Goal: Communication & Community: Share content

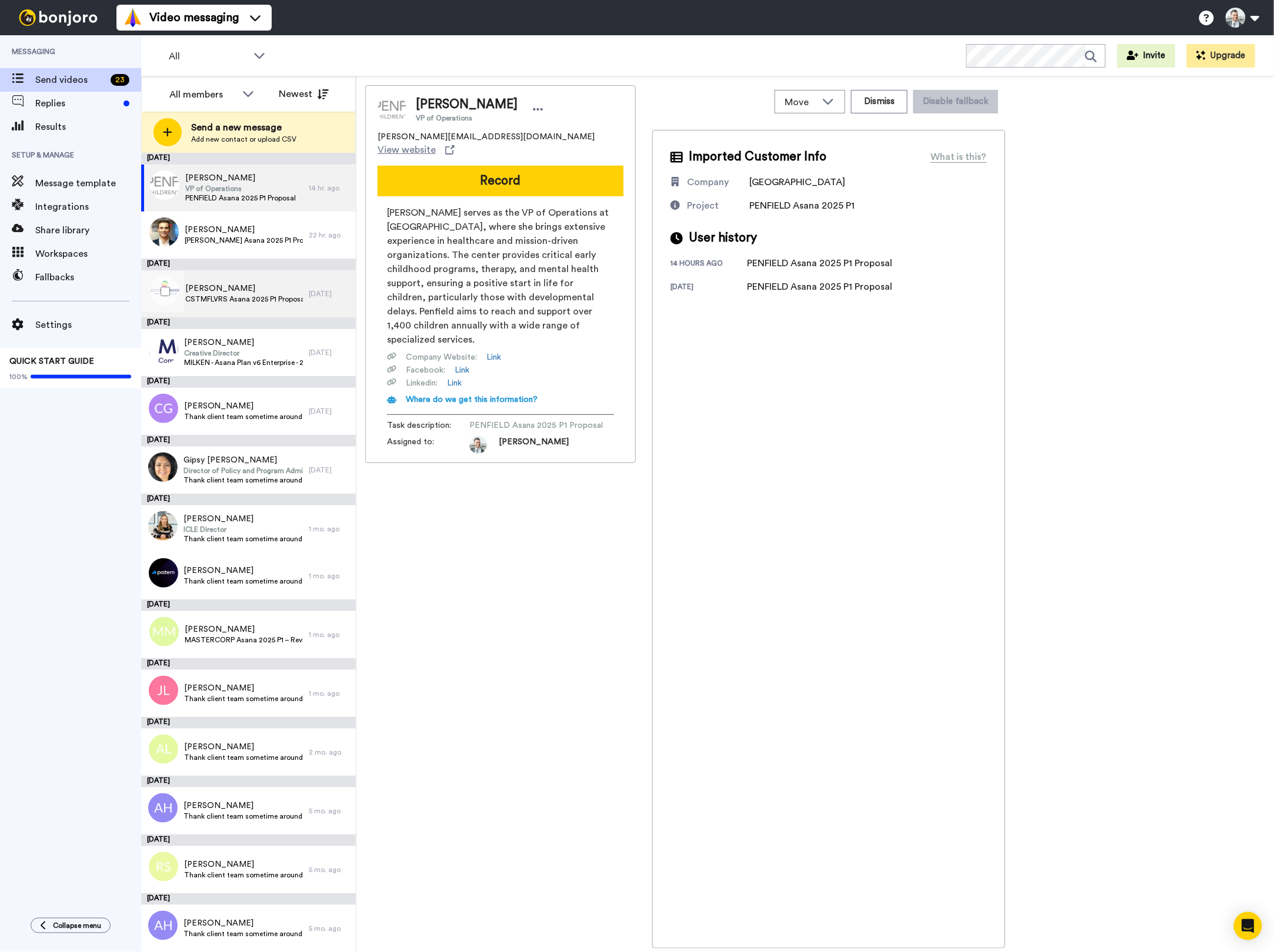
click at [234, 291] on span "Jasmin M" at bounding box center [244, 288] width 118 height 12
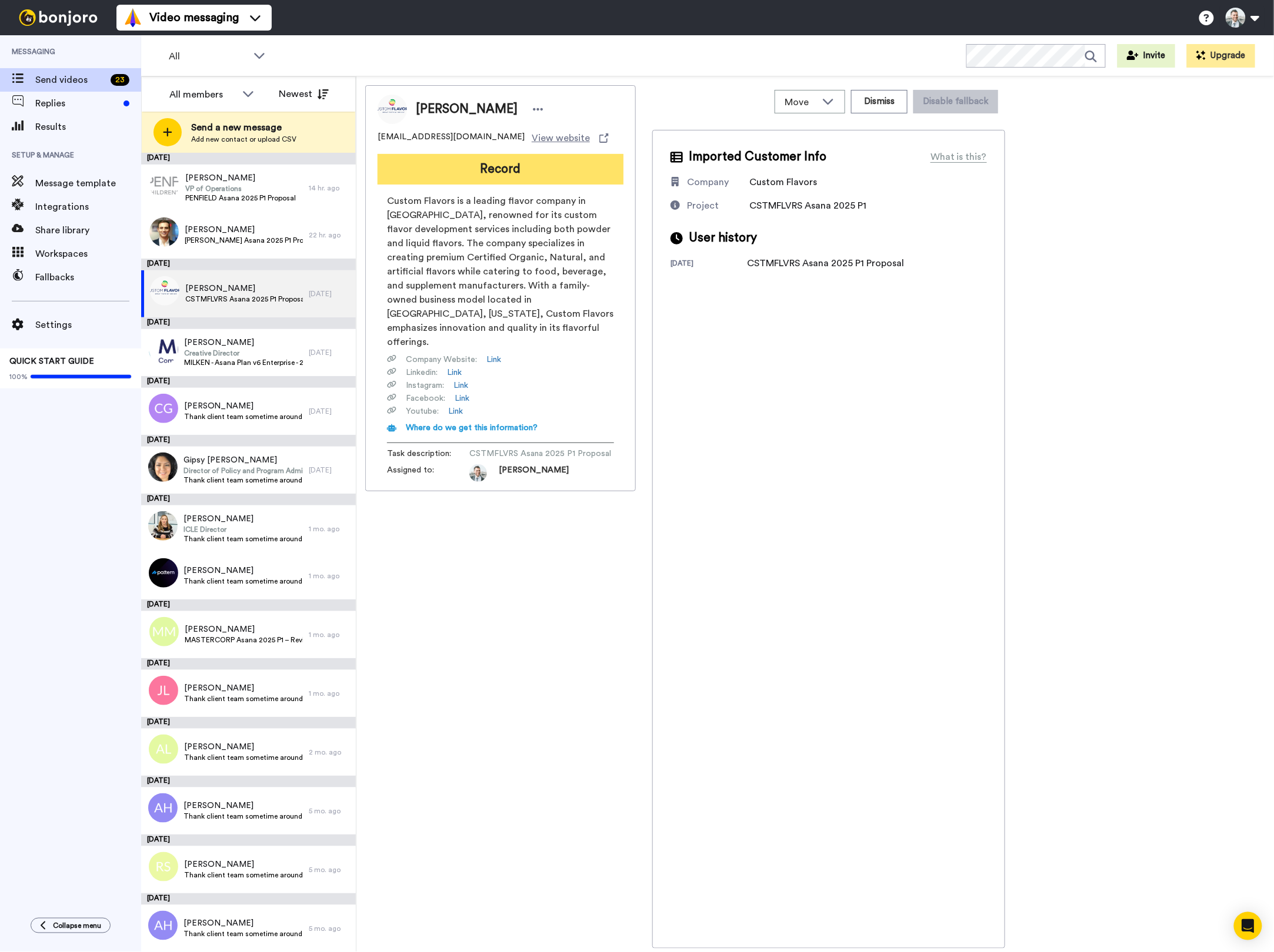
click at [485, 171] on button "Record" at bounding box center [500, 170] width 246 height 31
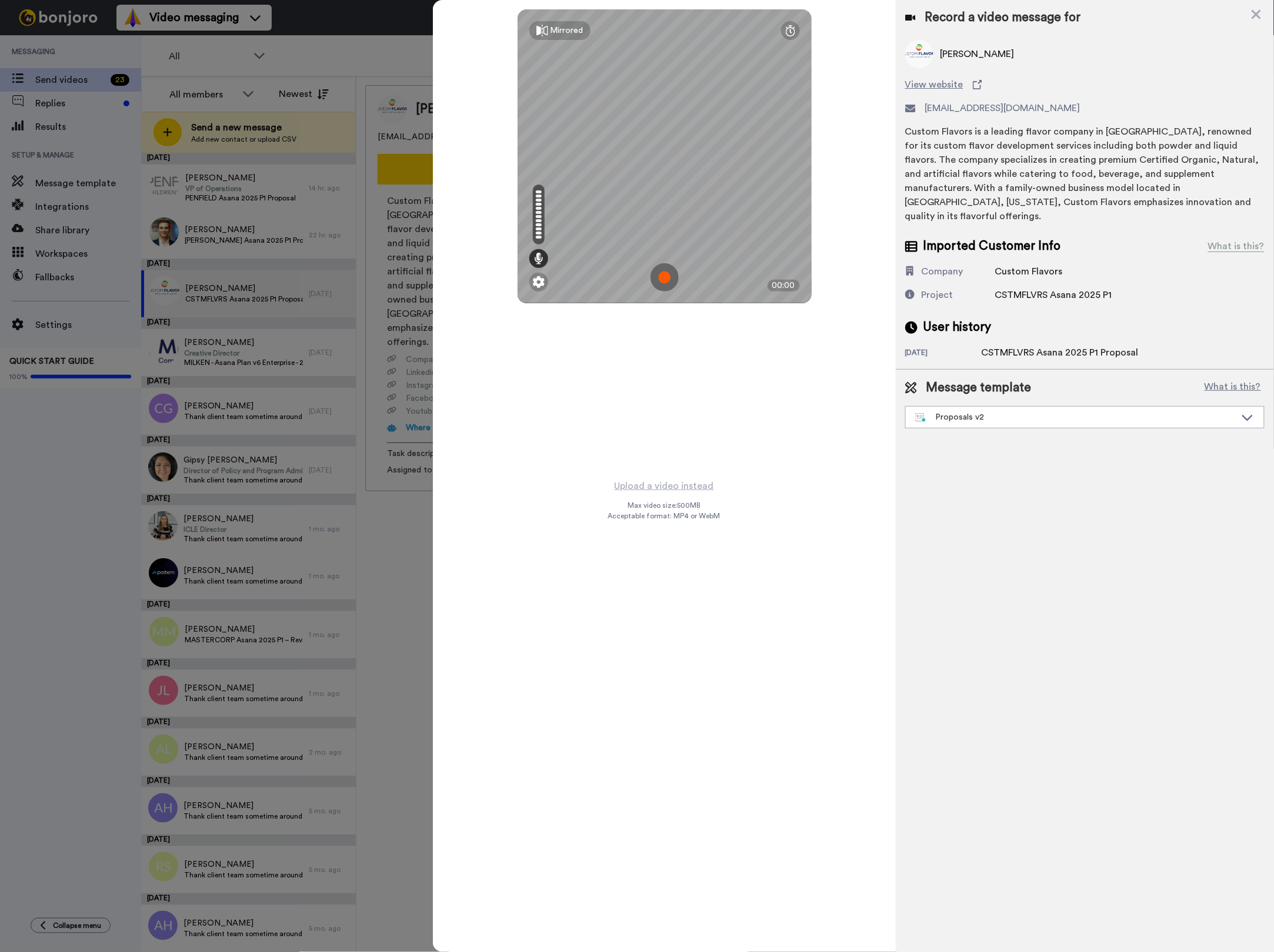
drag, startPoint x: 593, startPoint y: 351, endPoint x: 624, endPoint y: 329, distance: 38.0
click at [593, 351] on div "Mirrored Redo 00:00" at bounding box center [664, 239] width 462 height 478
click at [668, 276] on img at bounding box center [664, 277] width 28 height 28
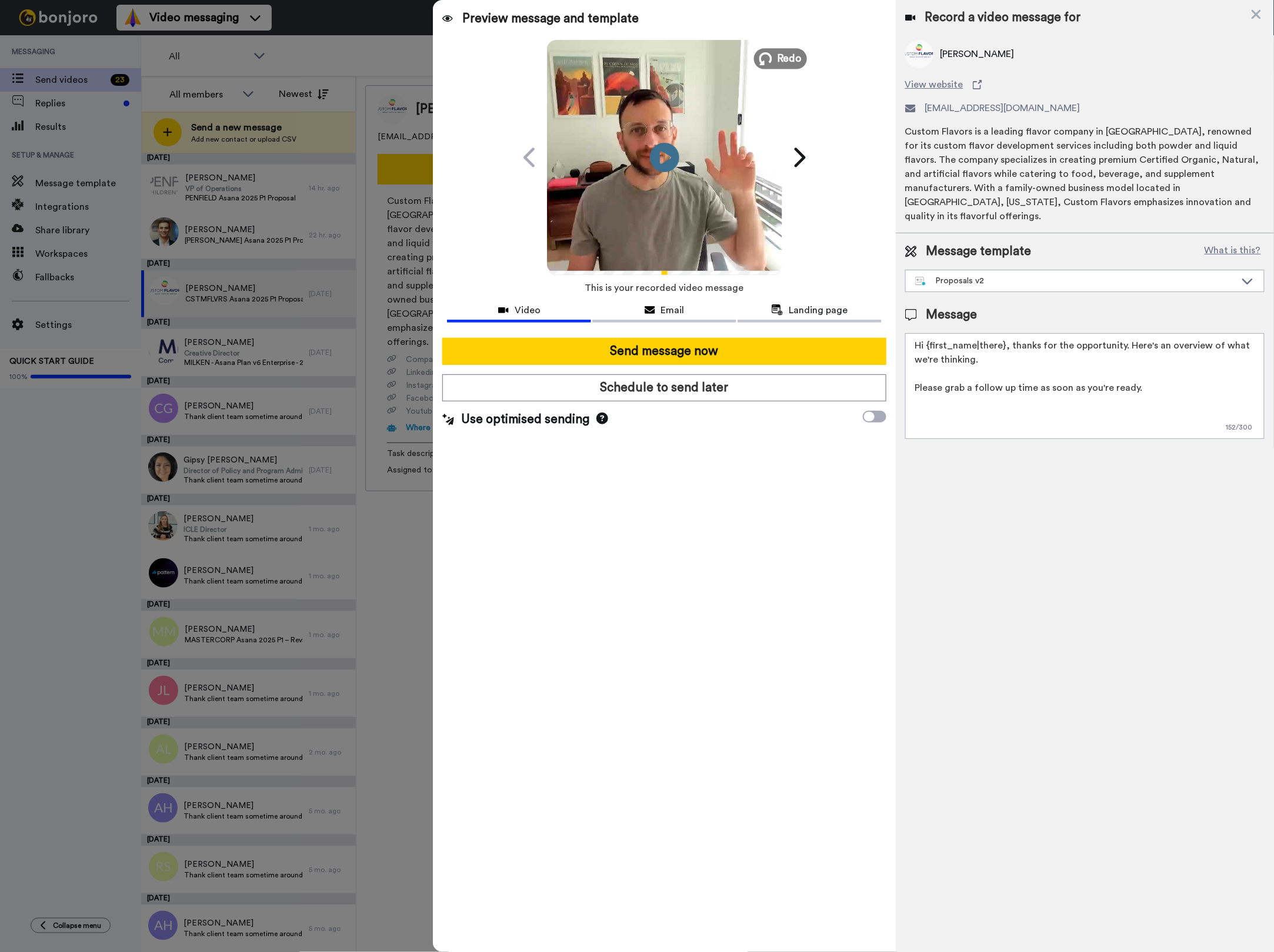
click at [770, 66] on button "Redo" at bounding box center [780, 58] width 53 height 20
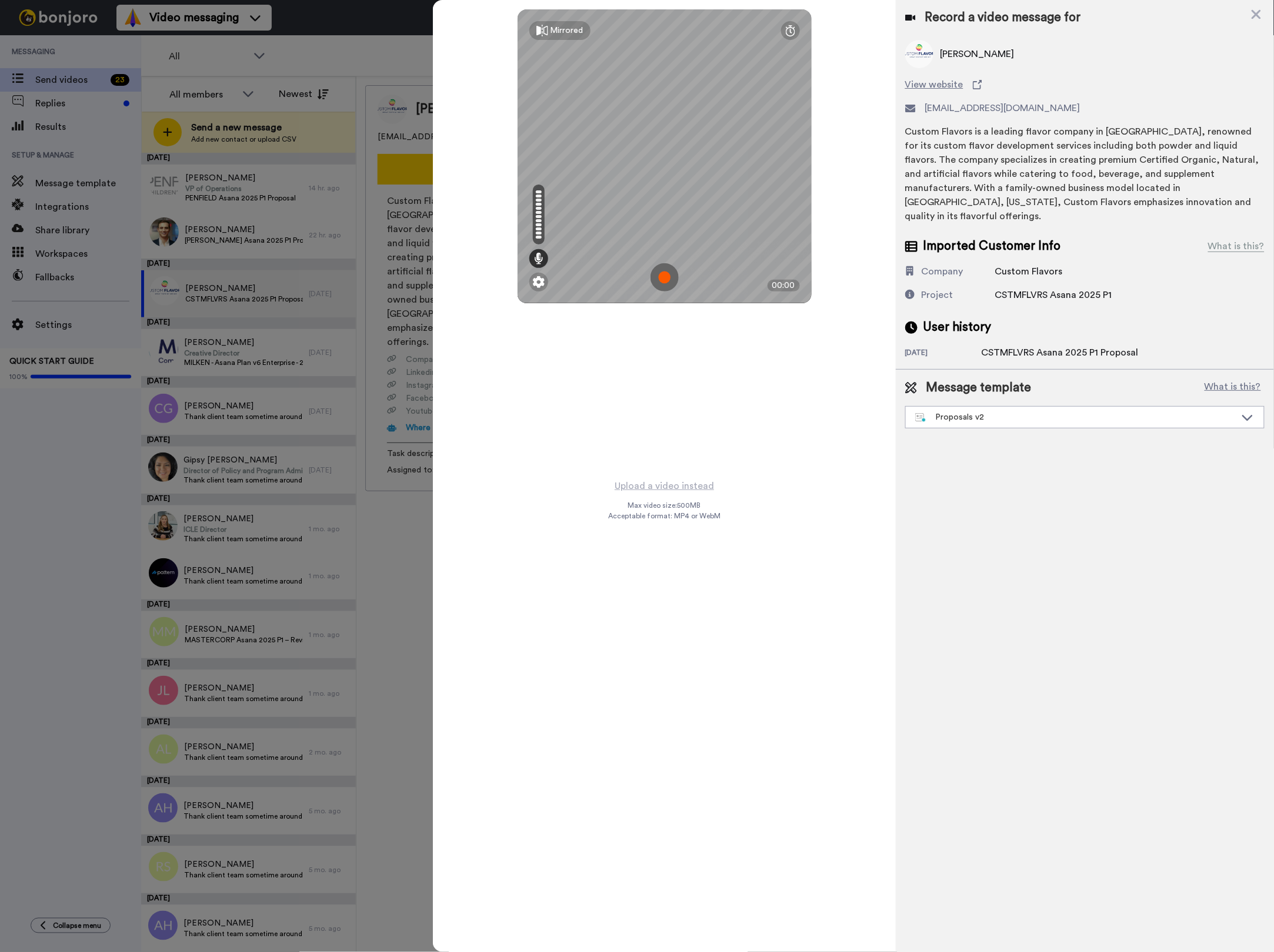
click at [668, 273] on img at bounding box center [664, 277] width 28 height 28
click at [662, 286] on img at bounding box center [664, 277] width 28 height 28
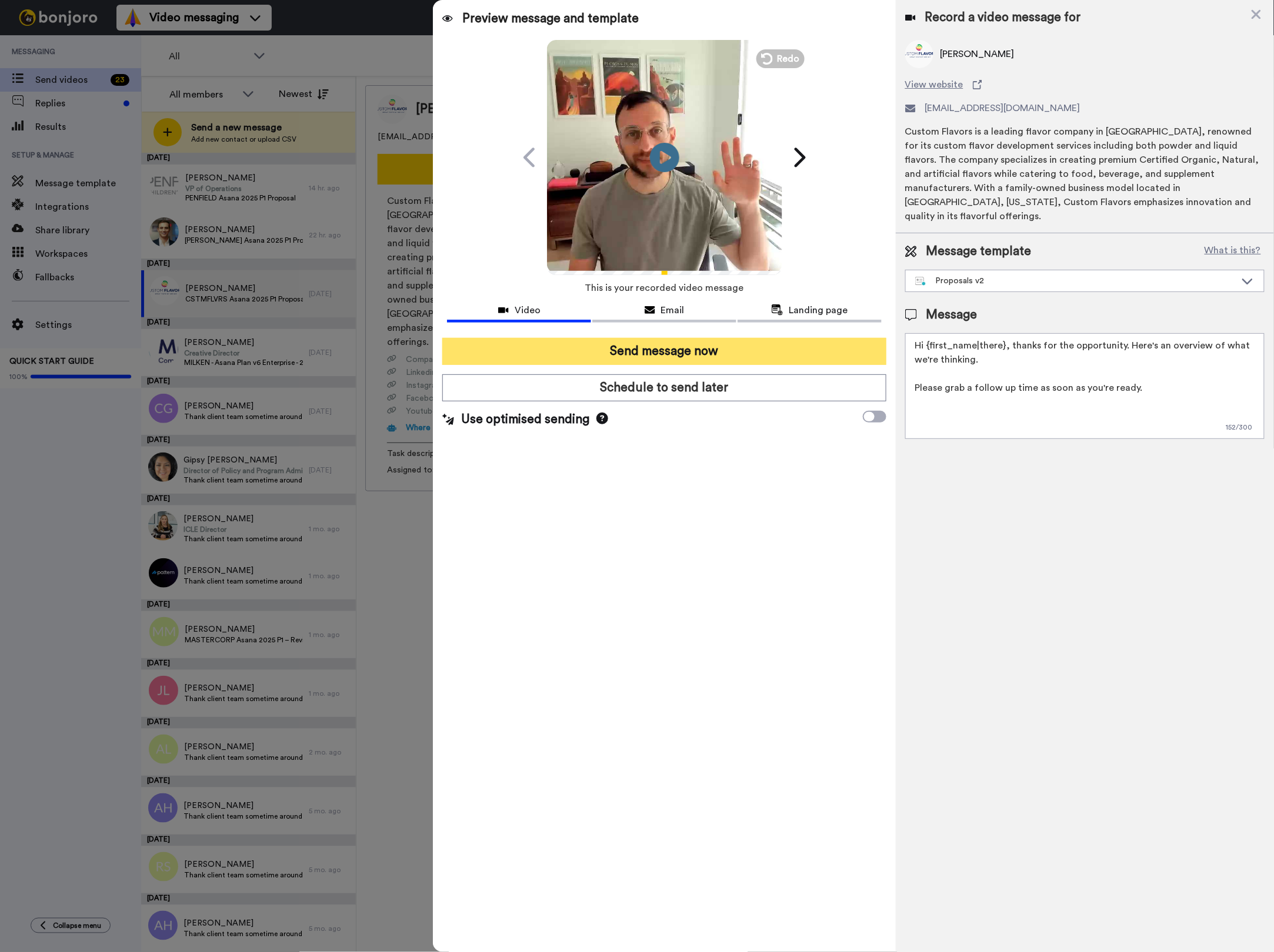
click at [710, 350] on button "Send message now" at bounding box center [663, 351] width 444 height 27
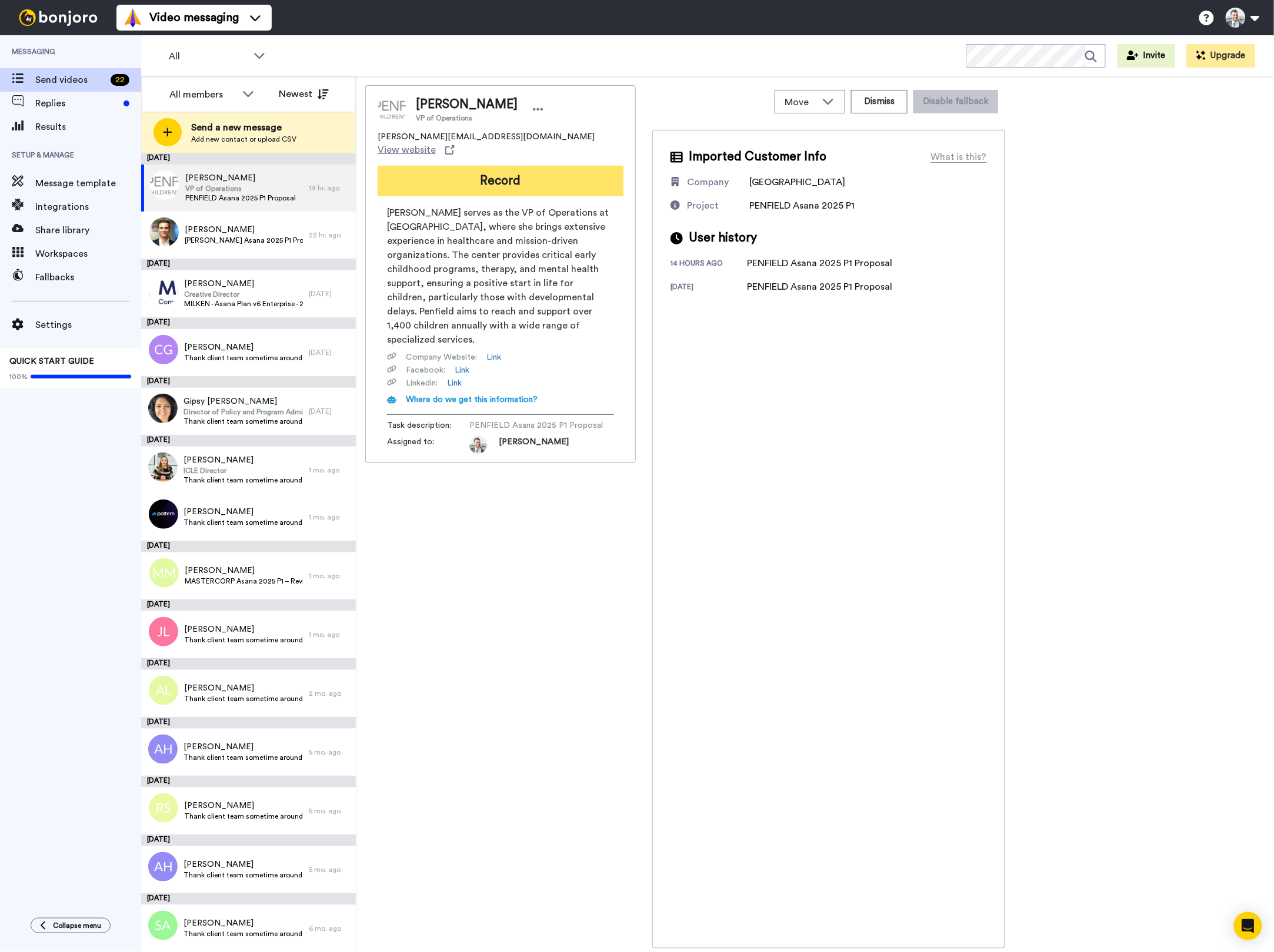
click at [427, 178] on button "Record" at bounding box center [500, 181] width 246 height 31
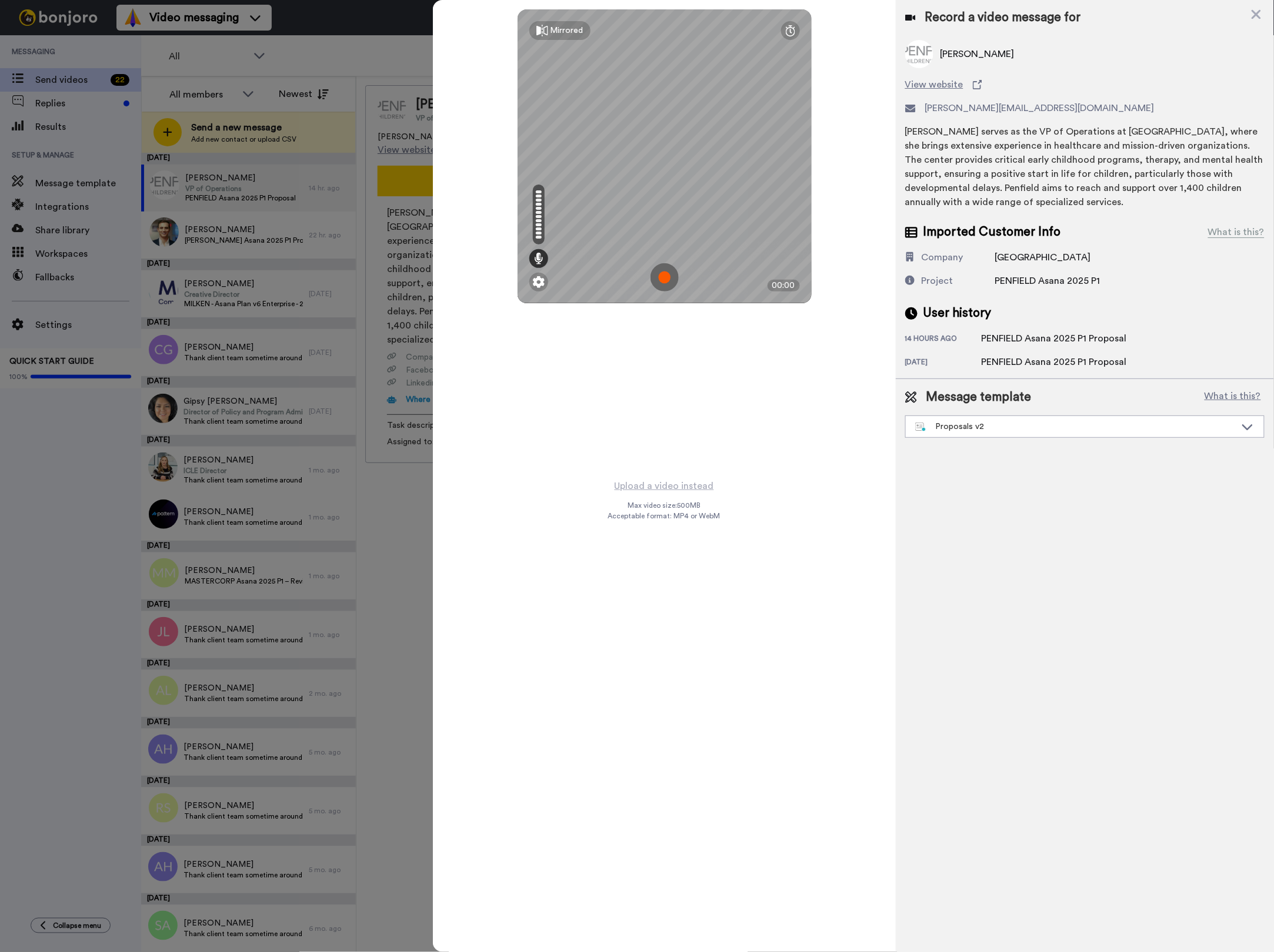
click at [594, 356] on div "Mirrored Redo 00:00" at bounding box center [664, 239] width 462 height 478
click at [713, 341] on div "Mirrored Redo 00:00" at bounding box center [664, 239] width 462 height 478
click at [556, 388] on div "Mirrored Redo 00:00" at bounding box center [664, 239] width 462 height 478
click at [569, 400] on div "Mirrored Redo 00:00" at bounding box center [664, 239] width 462 height 478
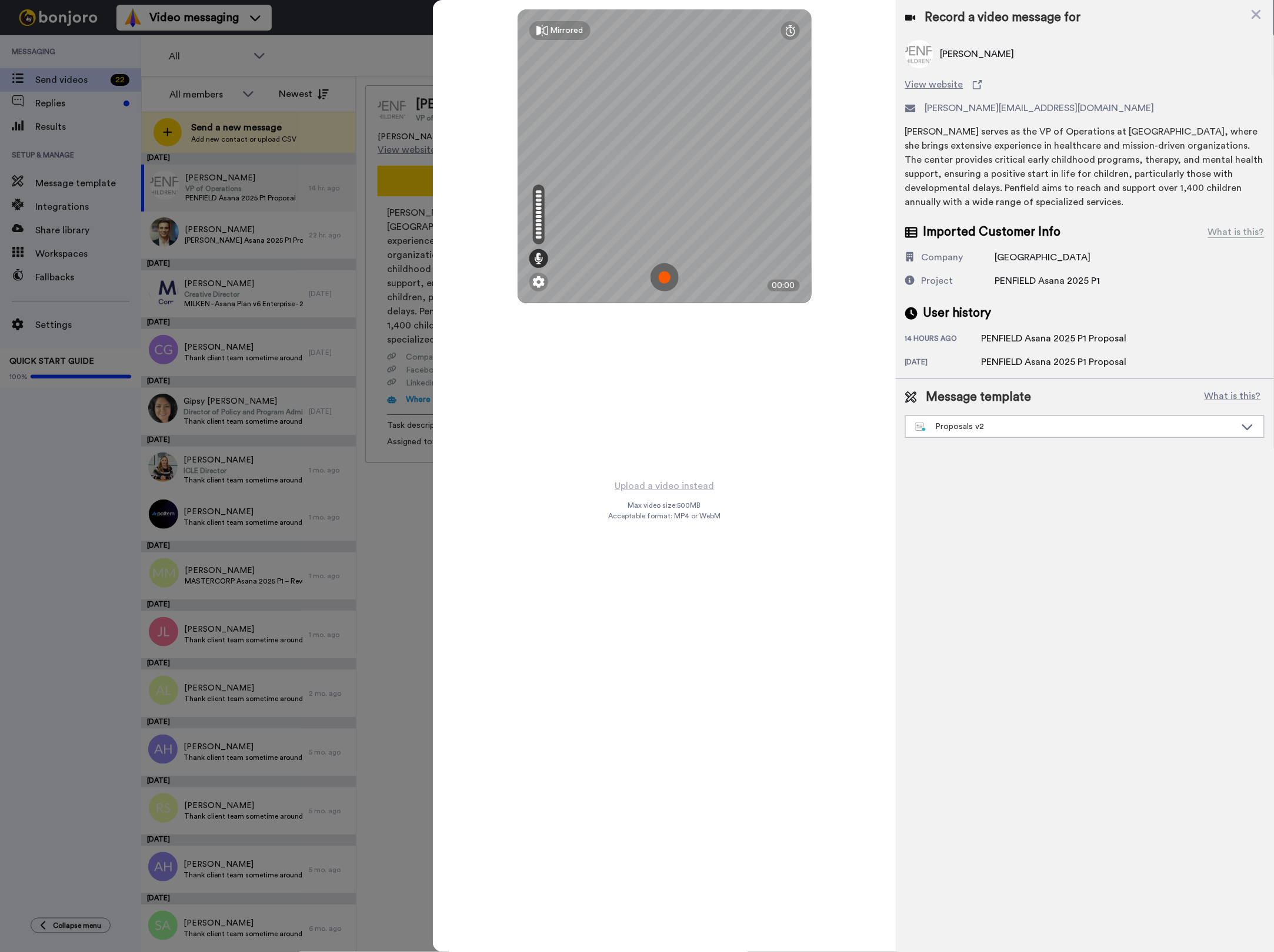
click at [630, 399] on div "Mirrored Redo 00:00" at bounding box center [664, 239] width 462 height 478
drag, startPoint x: 590, startPoint y: 403, endPoint x: 593, endPoint y: 396, distance: 7.6
click at [589, 403] on div "Mirrored Redo 00:00" at bounding box center [664, 239] width 462 height 478
click at [667, 276] on img at bounding box center [664, 277] width 28 height 28
click at [665, 279] on img at bounding box center [664, 277] width 28 height 28
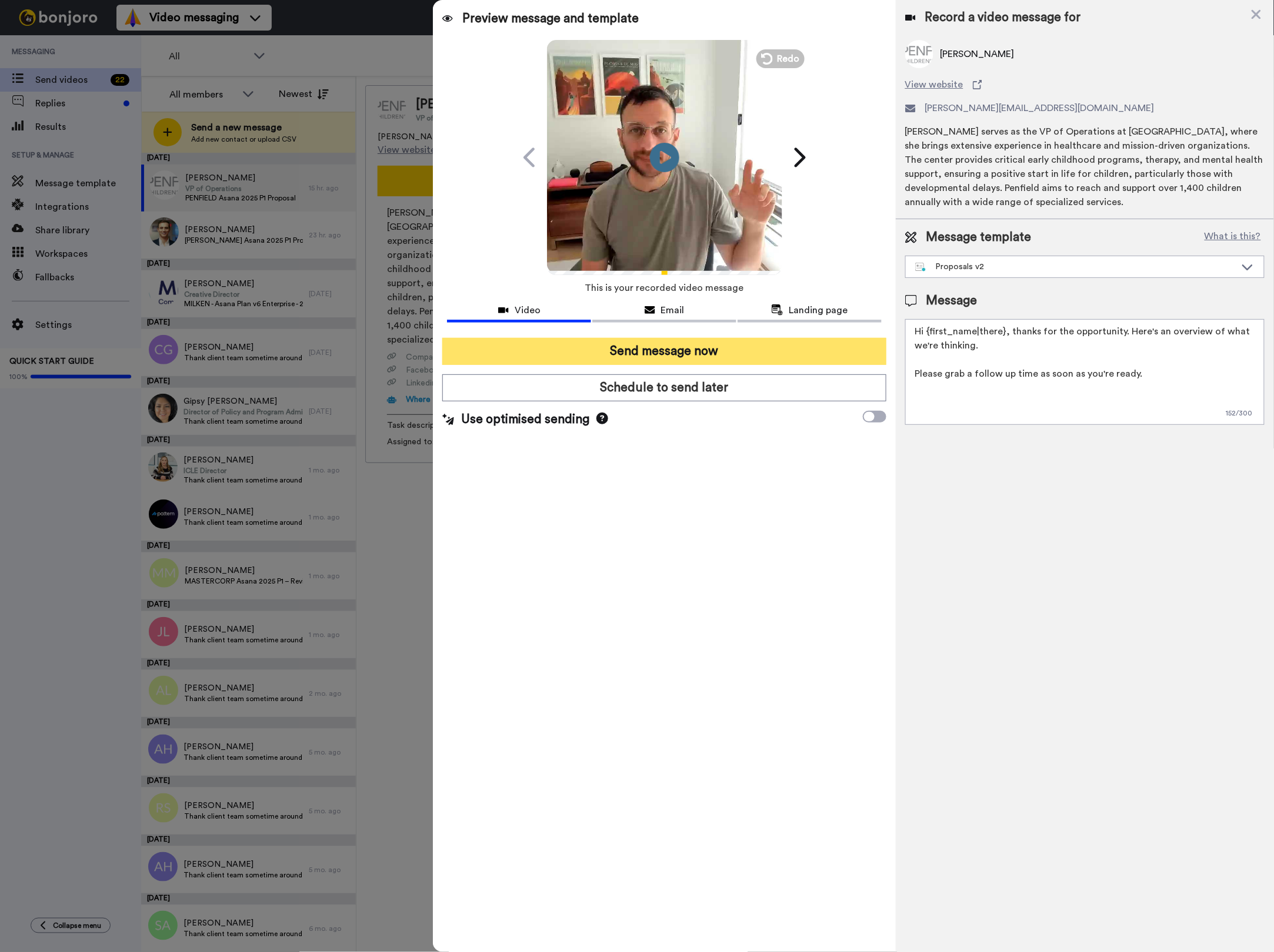
click at [575, 357] on button "Send message now" at bounding box center [663, 351] width 444 height 27
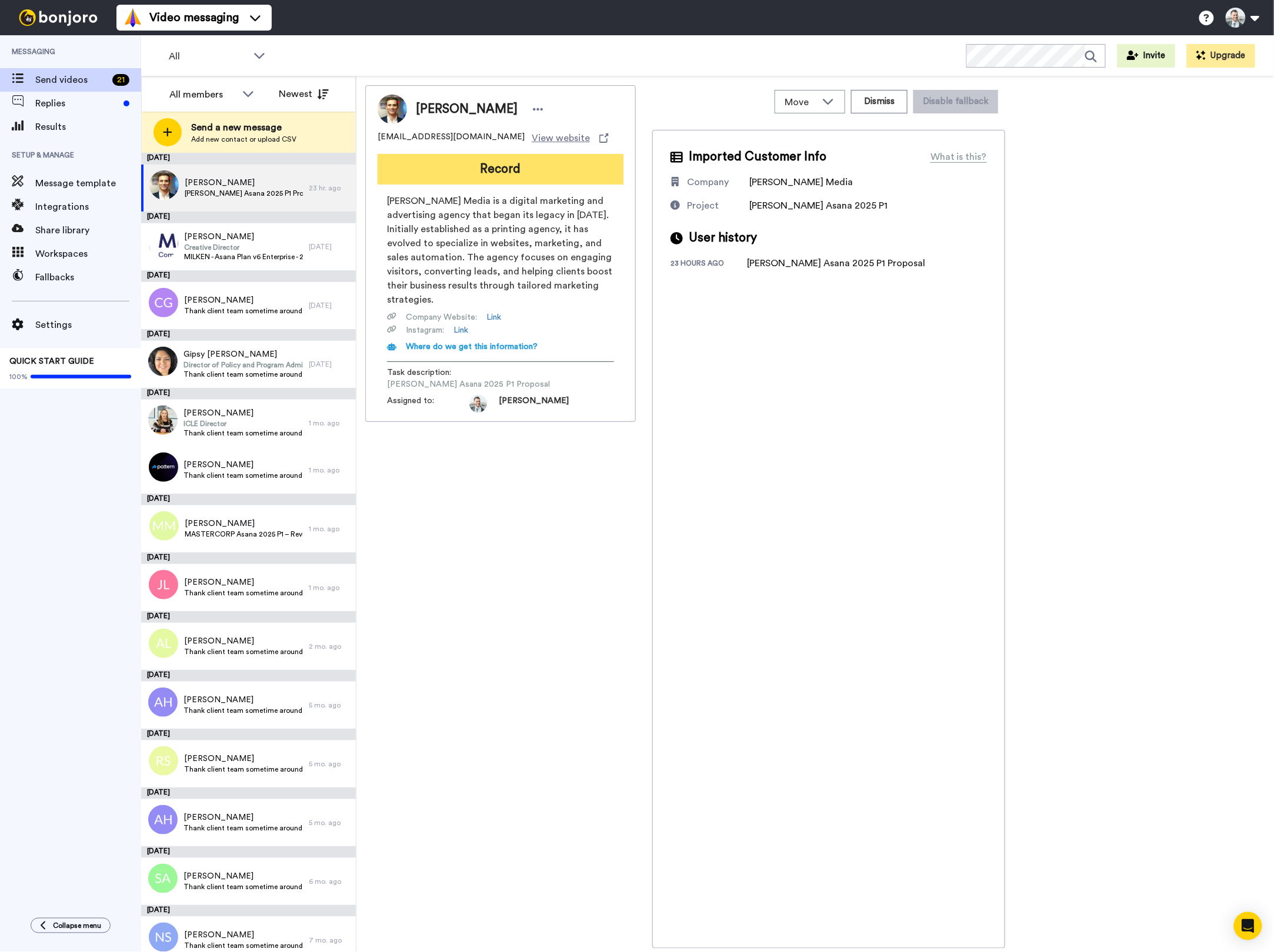
click at [455, 167] on button "Record" at bounding box center [500, 170] width 246 height 31
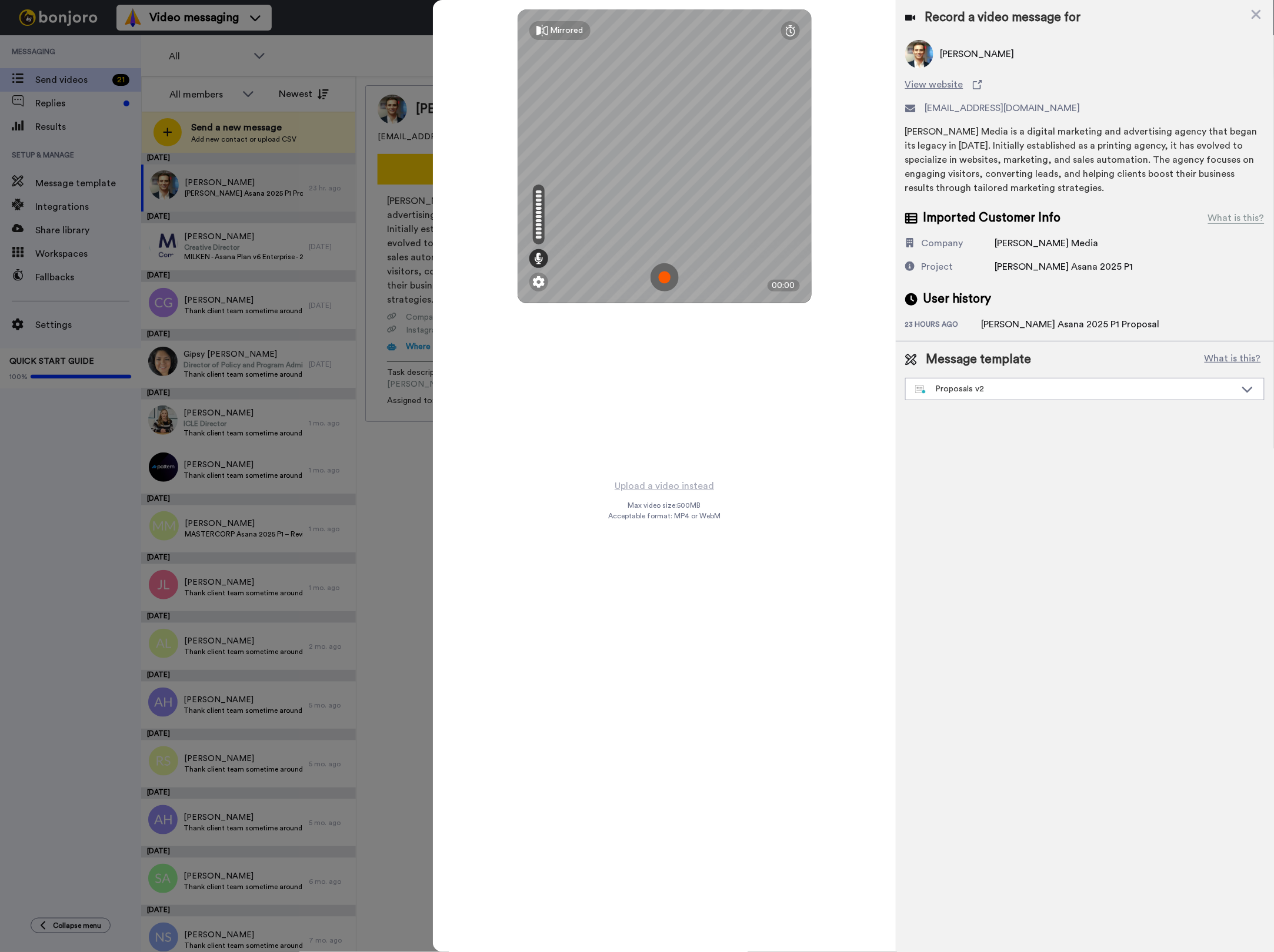
click at [665, 273] on img at bounding box center [664, 277] width 28 height 28
click at [669, 275] on img at bounding box center [664, 277] width 28 height 28
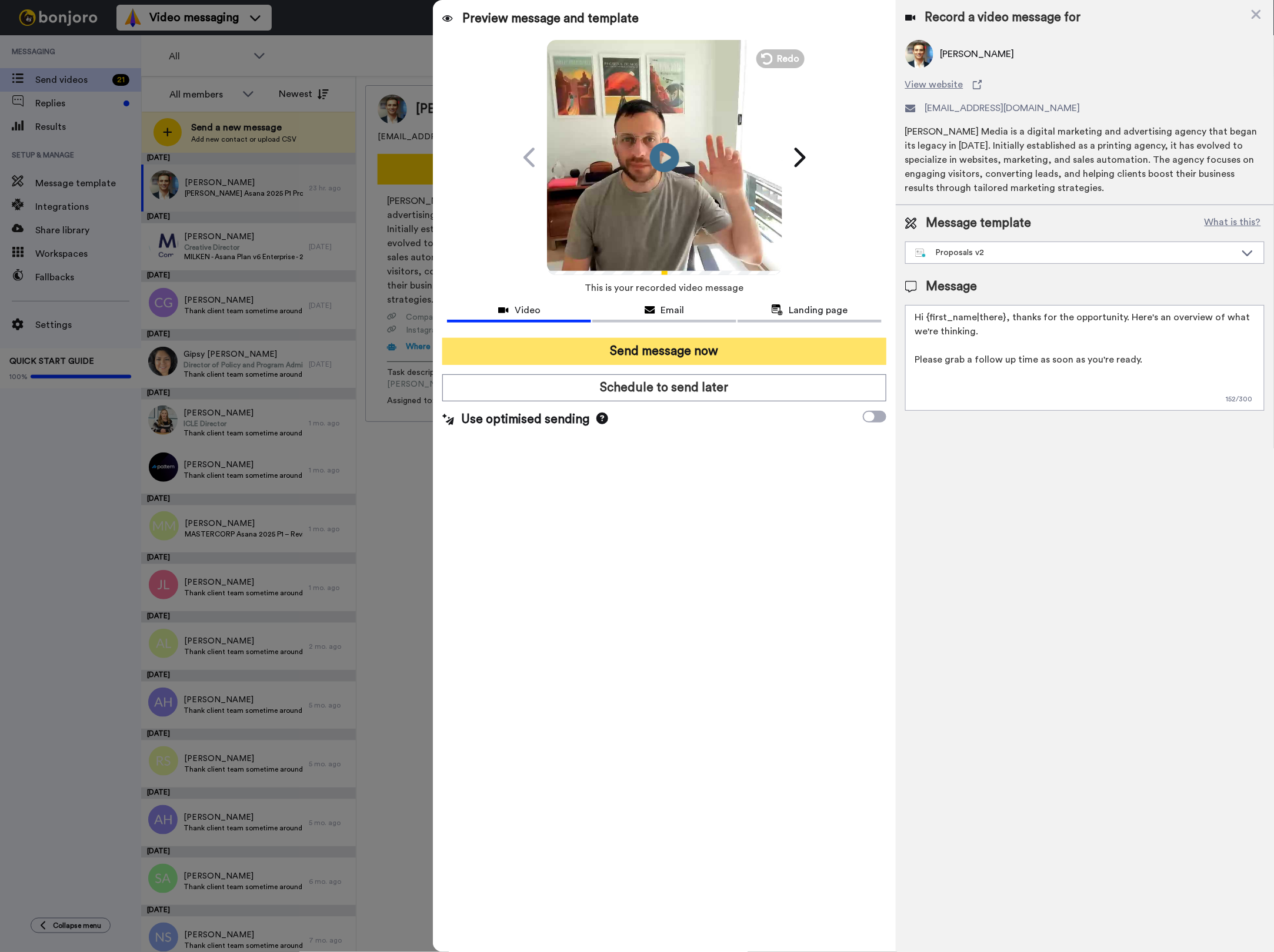
click at [689, 342] on button "Send message now" at bounding box center [663, 351] width 444 height 27
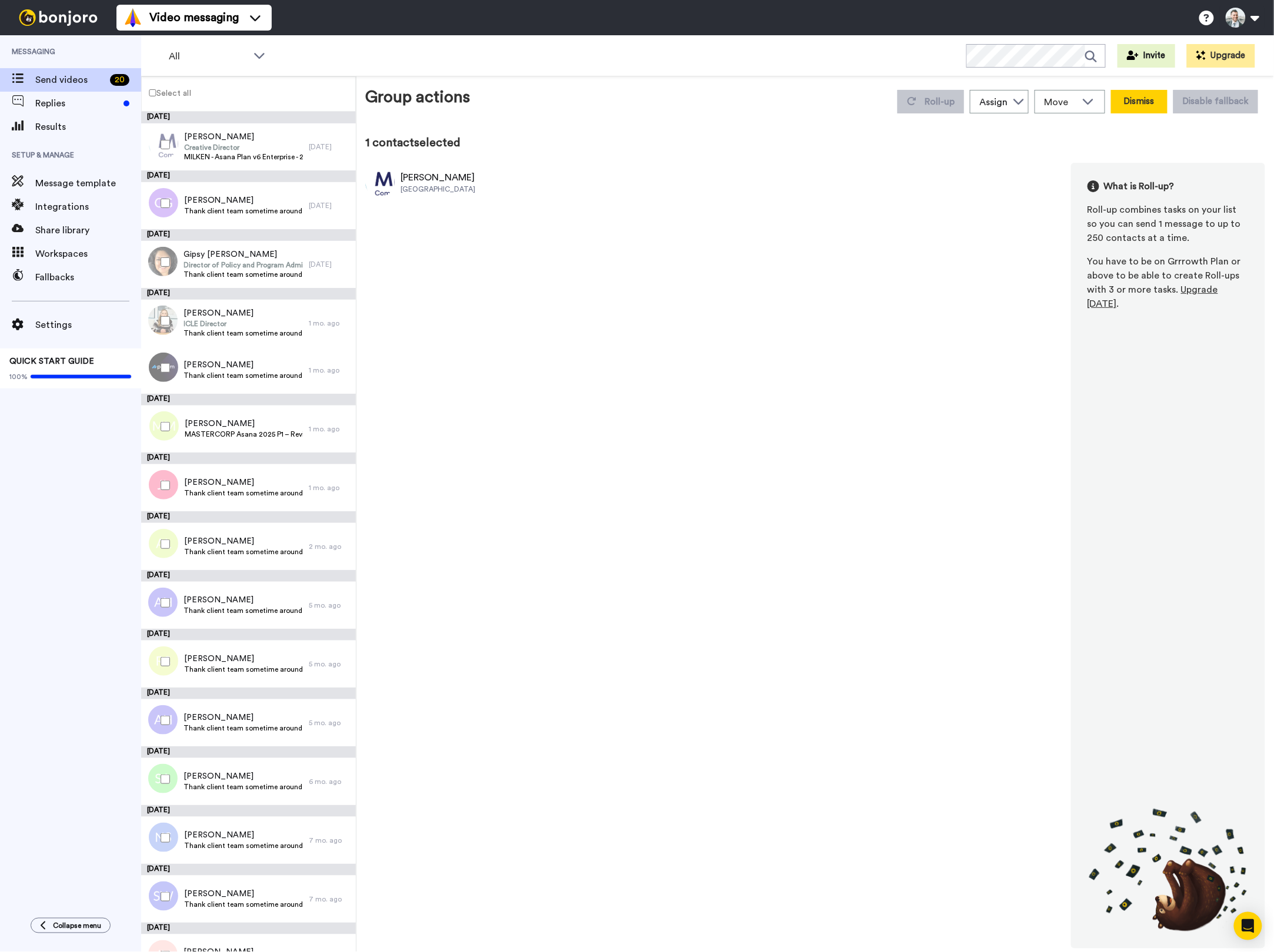
click at [1150, 103] on button "Dismiss" at bounding box center [1139, 101] width 57 height 23
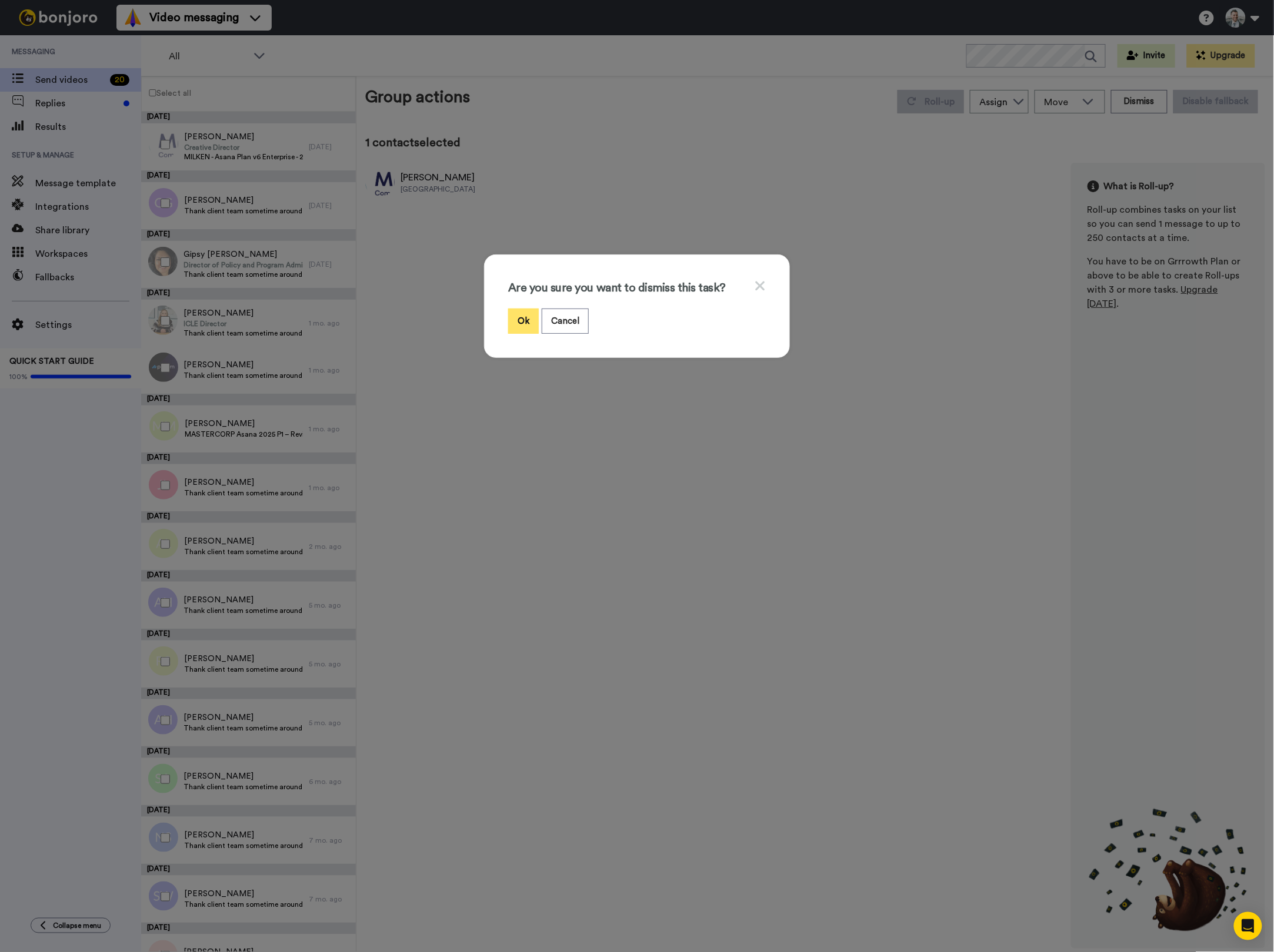
click at [526, 325] on button "Ok" at bounding box center [523, 321] width 31 height 25
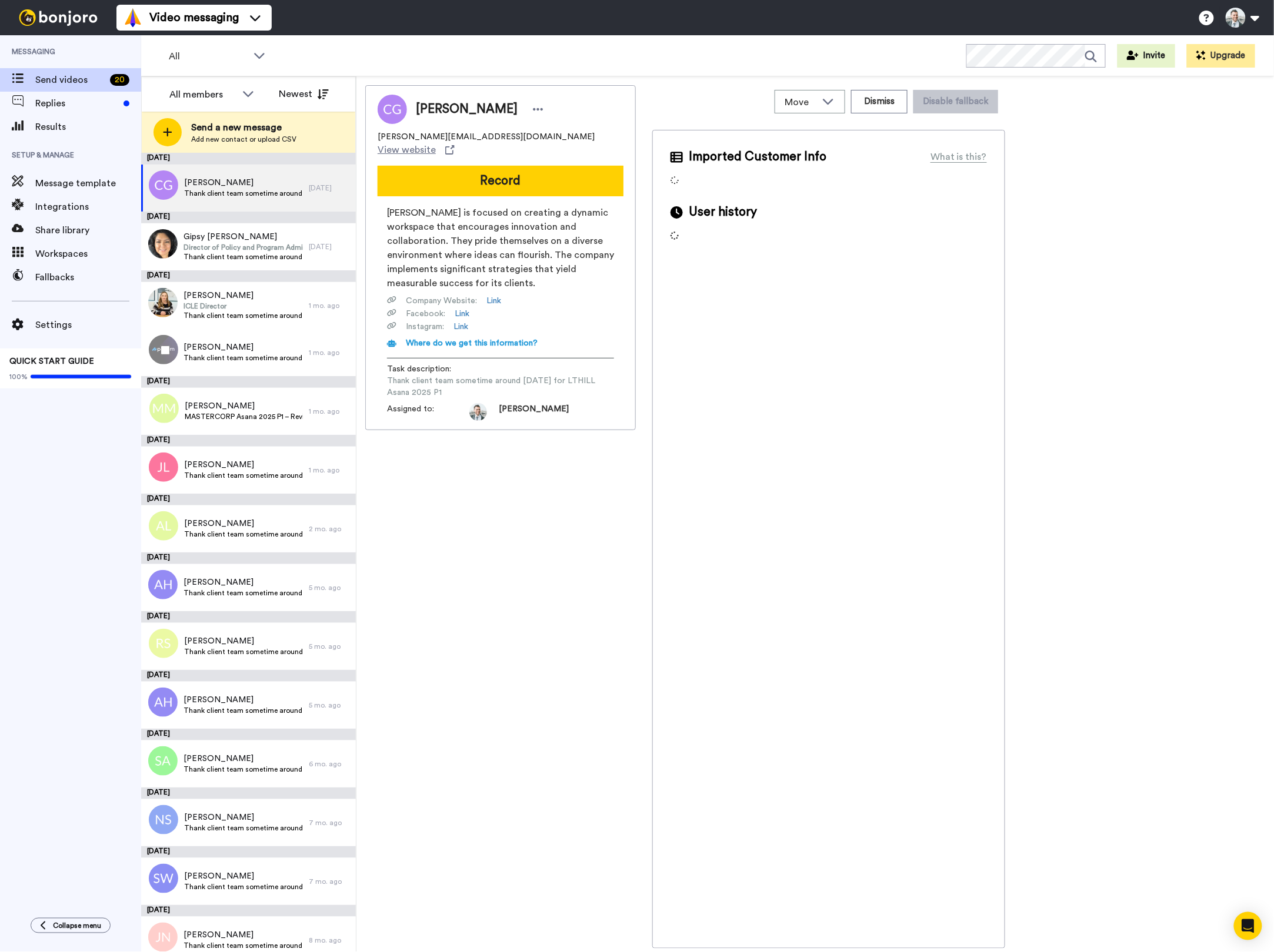
scroll to position [305, 0]
